Goal: Use online tool/utility: Utilize a website feature to perform a specific function

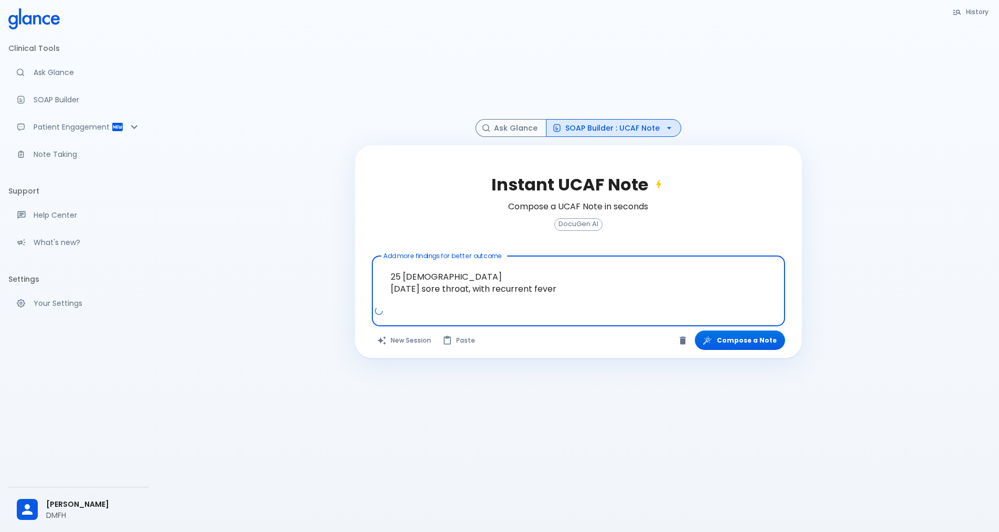
click at [403, 286] on textarea "25 [DEMOGRAPHIC_DATA] [DATE] sore throat, with recurrent fever" at bounding box center [578, 282] width 399 height 45
click at [397, 287] on textarea "25 [DEMOGRAPHIC_DATA] [DATE] sore throat, with recurrent fever" at bounding box center [578, 282] width 399 height 45
click at [592, 291] on textarea "25 [DEMOGRAPHIC_DATA] [DATE] sore throat, with recurrent fever" at bounding box center [578, 282] width 399 height 45
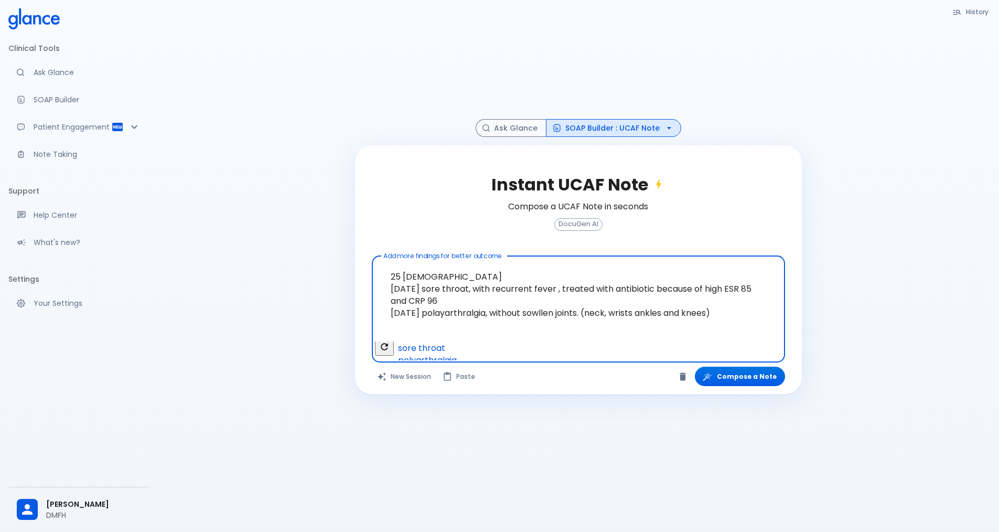
click at [458, 276] on textarea "25 [DEMOGRAPHIC_DATA] [DATE] sore throat, with recurrent fever , treated with a…" at bounding box center [578, 300] width 399 height 81
click at [387, 326] on textarea "25 [DEMOGRAPHIC_DATA] living in [GEOGRAPHIC_DATA], [DATE] sore throat, with rec…" at bounding box center [578, 300] width 399 height 81
click at [510, 280] on textarea "25 [DEMOGRAPHIC_DATA] living in [GEOGRAPHIC_DATA], [DATE] sore throat, with rec…" at bounding box center [578, 300] width 399 height 81
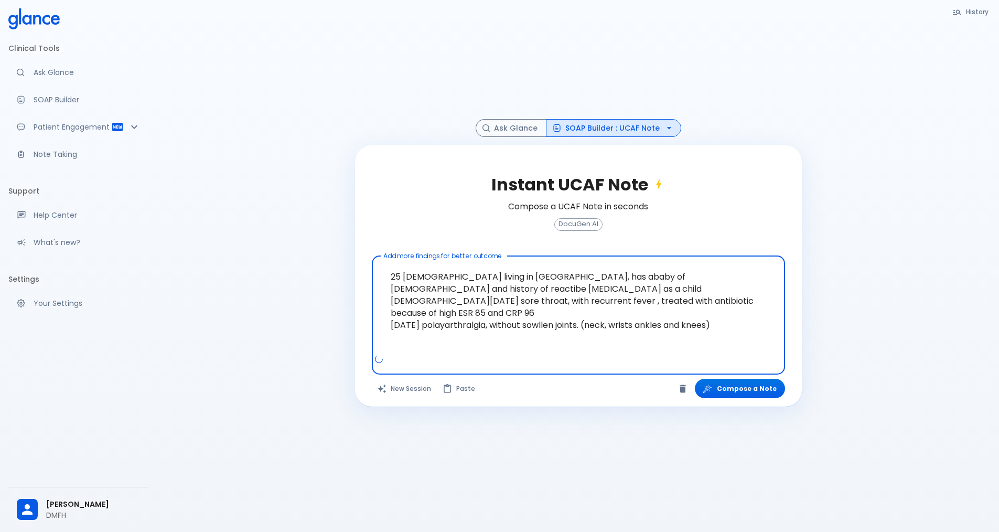
click at [742, 325] on textarea "25 [DEMOGRAPHIC_DATA] living in [GEOGRAPHIC_DATA], has ababy of [DEMOGRAPHIC_DA…" at bounding box center [578, 306] width 399 height 93
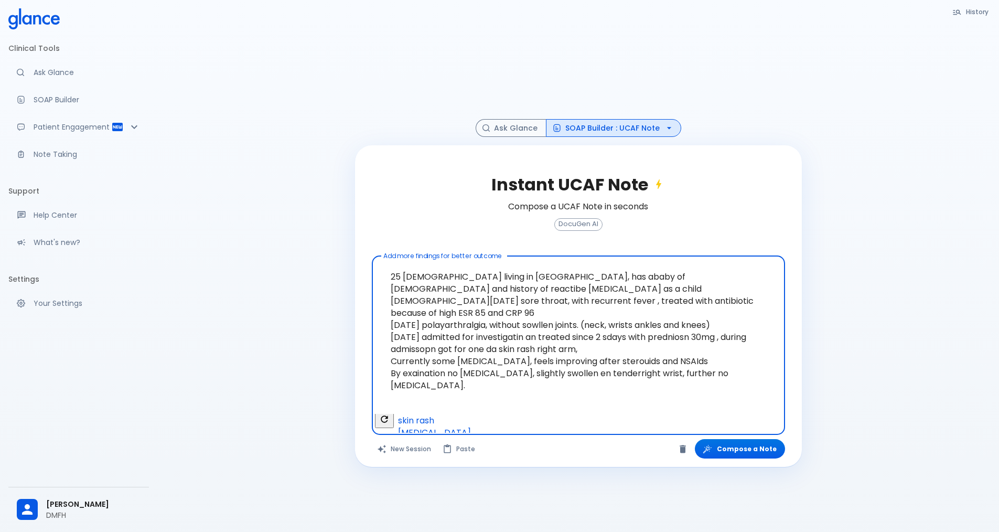
click at [707, 364] on textarea "25 [DEMOGRAPHIC_DATA] living in [GEOGRAPHIC_DATA], has ababy of [DEMOGRAPHIC_DA…" at bounding box center [578, 337] width 399 height 154
click at [466, 393] on textarea "25 [DEMOGRAPHIC_DATA] living in [GEOGRAPHIC_DATA], has ababy of [DEMOGRAPHIC_DA…" at bounding box center [578, 337] width 399 height 154
click at [701, 359] on textarea "25 [DEMOGRAPHIC_DATA] living in [GEOGRAPHIC_DATA], has ababy of [DEMOGRAPHIC_DA…" at bounding box center [578, 337] width 399 height 154
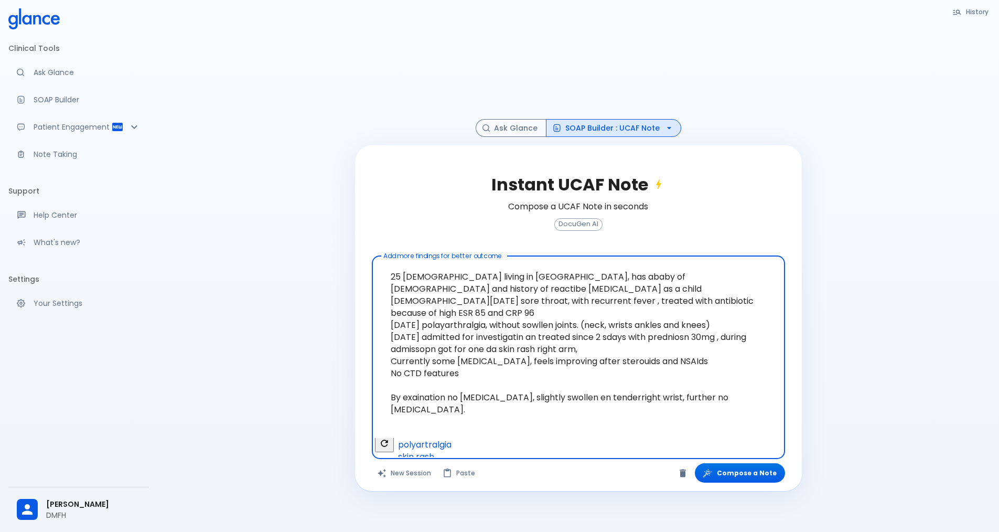
click at [457, 415] on textarea "25 [DEMOGRAPHIC_DATA] living in [GEOGRAPHIC_DATA], has ababy of [DEMOGRAPHIC_DA…" at bounding box center [578, 349] width 399 height 178
click at [0, 0] on span "examination," at bounding box center [0, 0] width 0 height 0
click at [767, 400] on textarea "25 [DEMOGRAPHIC_DATA] living in [GEOGRAPHIC_DATA], has ababy of [DEMOGRAPHIC_DA…" at bounding box center [578, 349] width 399 height 178
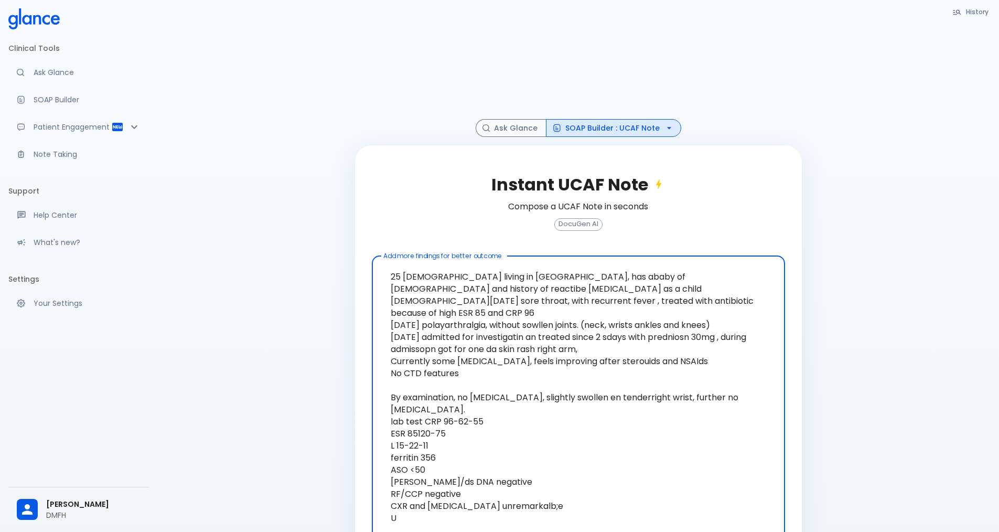
click at [410, 493] on textarea "25 [DEMOGRAPHIC_DATA] living in [GEOGRAPHIC_DATA], has ababy of [DEMOGRAPHIC_DA…" at bounding box center [578, 403] width 399 height 286
click at [400, 509] on textarea "25 [DEMOGRAPHIC_DATA] living in [GEOGRAPHIC_DATA], has ababy of [DEMOGRAPHIC_DA…" at bounding box center [578, 403] width 399 height 286
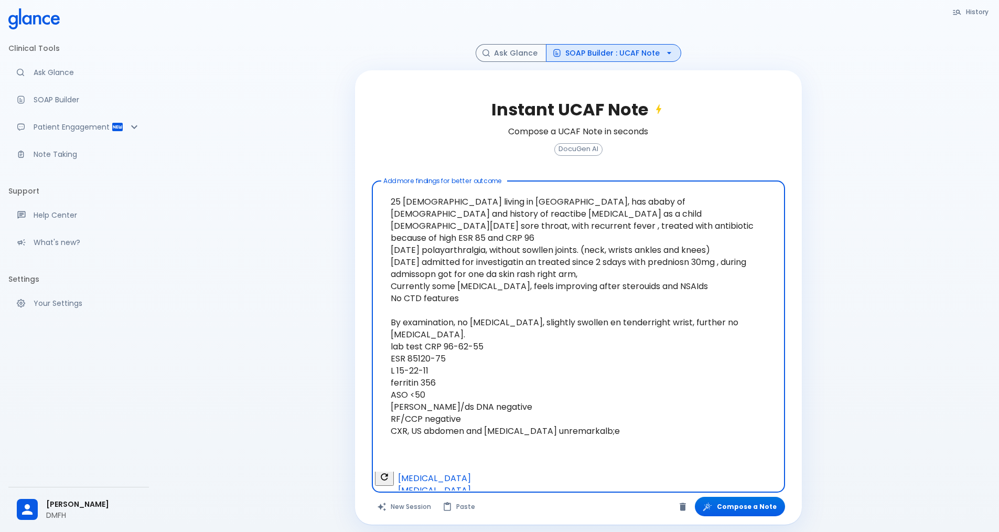
scroll to position [80, 0]
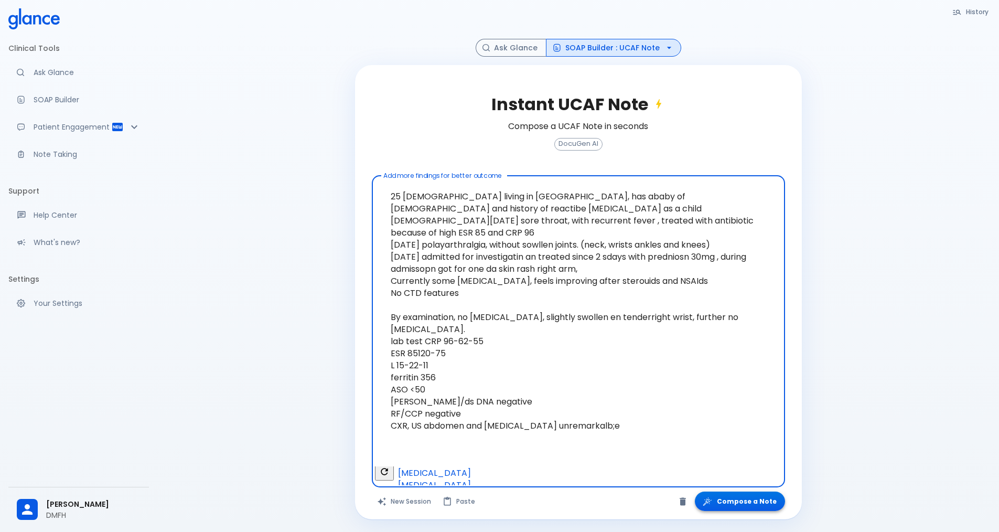
type textarea "25 [DEMOGRAPHIC_DATA] living in [GEOGRAPHIC_DATA], has ababy of [DEMOGRAPHIC_DA…"
click at [739, 501] on button "Compose a Note" at bounding box center [740, 501] width 90 height 19
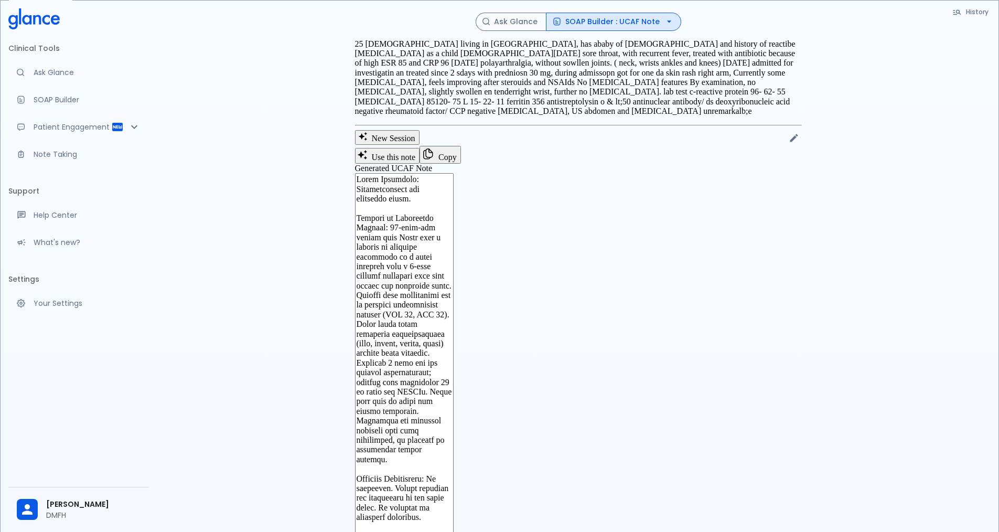
drag, startPoint x: 709, startPoint y: 354, endPoint x: 353, endPoint y: 253, distance: 370.2
